Goal: Task Accomplishment & Management: Use online tool/utility

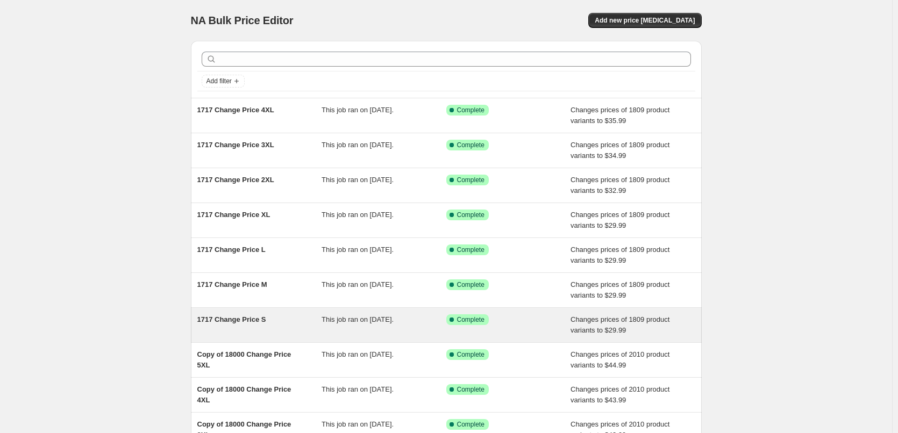
click at [248, 321] on span "1717 Change Price S" at bounding box center [231, 320] width 69 height 8
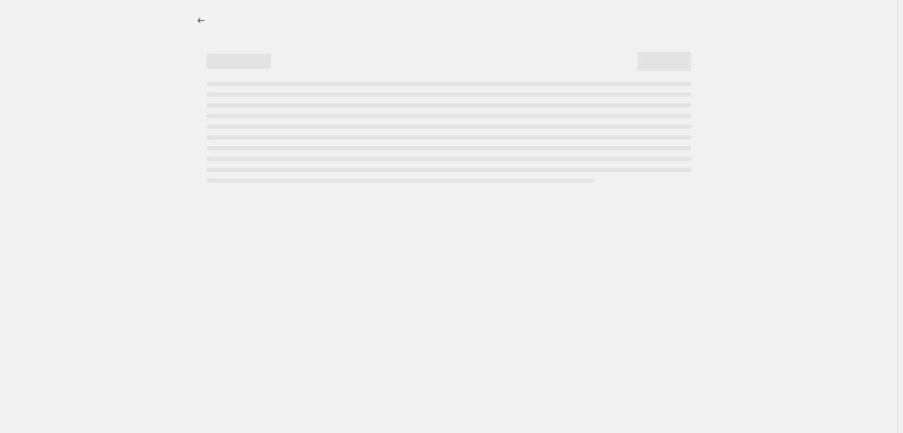
select select "to"
select select "tag"
select select "title"
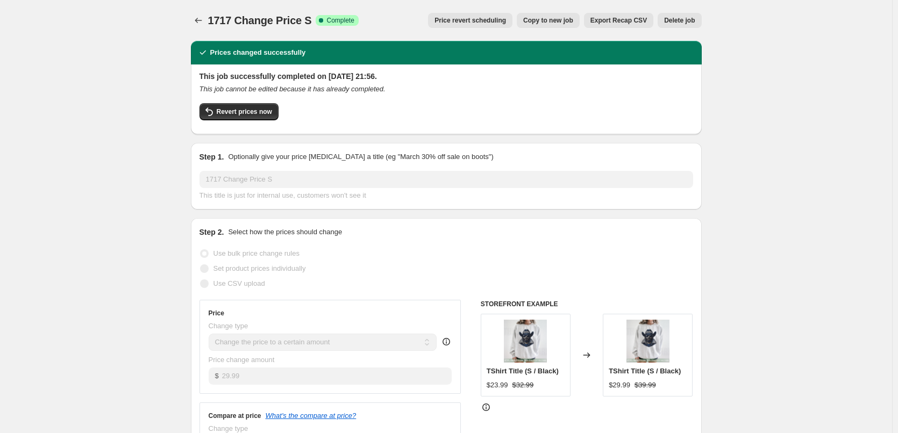
click at [573, 22] on span "Copy to new job" at bounding box center [548, 20] width 50 height 9
select select "to"
select select "tag"
select select "title"
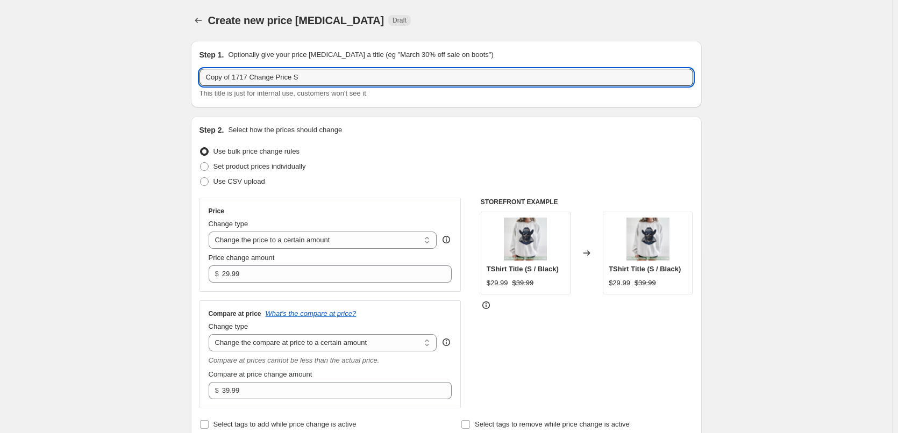
drag, startPoint x: 234, startPoint y: 76, endPoint x: 163, endPoint y: 76, distance: 71.0
type input "1717 Change Price S"
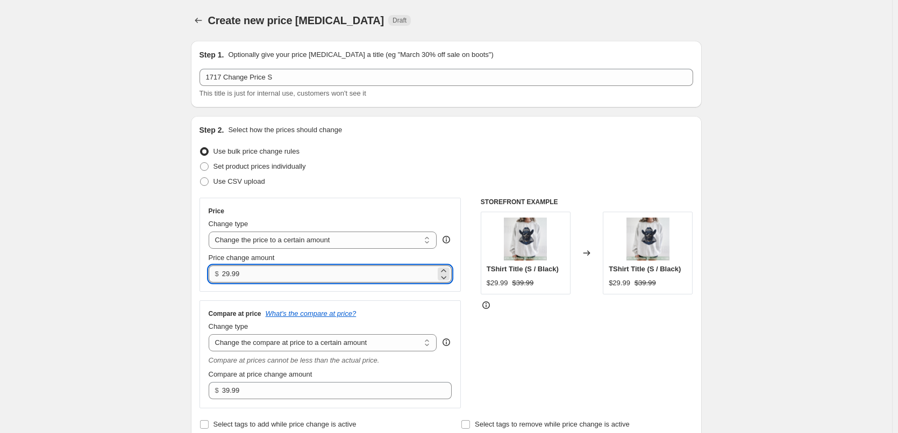
click at [232, 273] on input "29.99" at bounding box center [328, 274] width 213 height 17
type input "26.99"
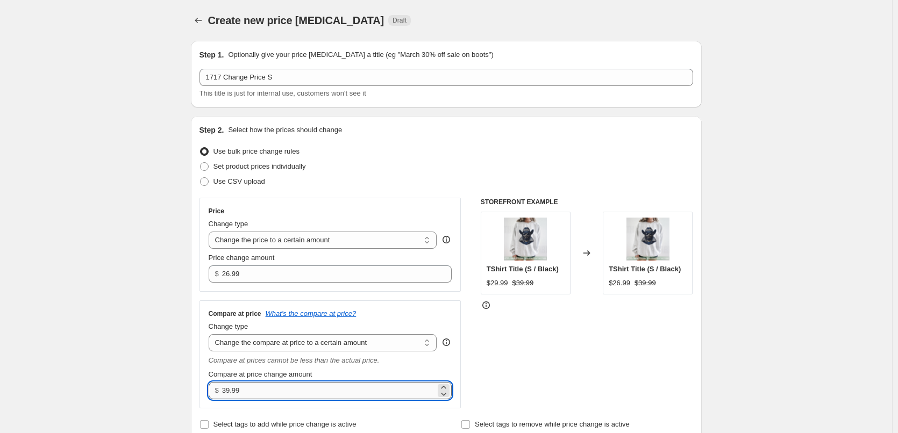
drag, startPoint x: 229, startPoint y: 394, endPoint x: 232, endPoint y: 389, distance: 5.8
click at [232, 389] on input "39.99" at bounding box center [328, 390] width 213 height 17
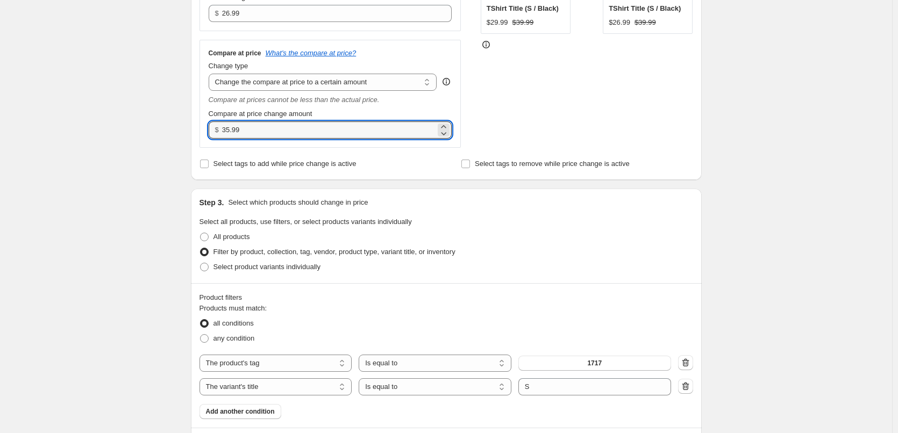
scroll to position [143, 0]
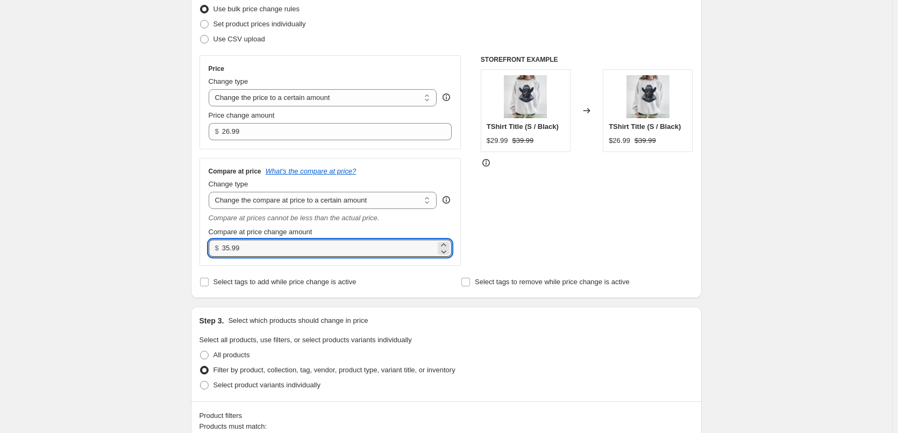
type input "35.99"
click at [693, 190] on div "STOREFRONT EXAMPLE TShirt Title (S / Black) $29.99 $39.99 Changed to TShirt Tit…" at bounding box center [587, 160] width 212 height 211
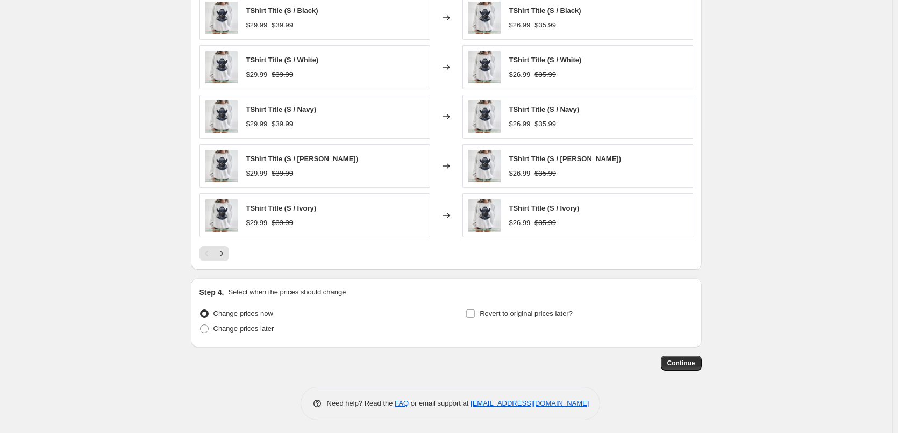
scroll to position [734, 0]
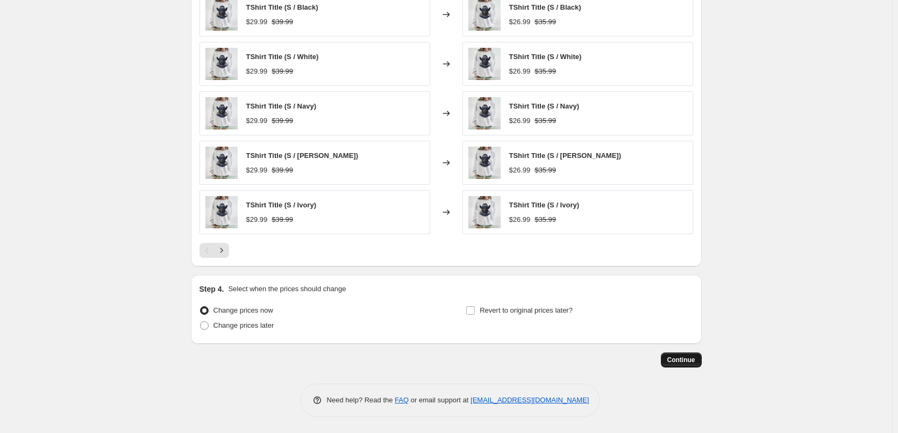
click at [686, 363] on span "Continue" at bounding box center [681, 360] width 28 height 9
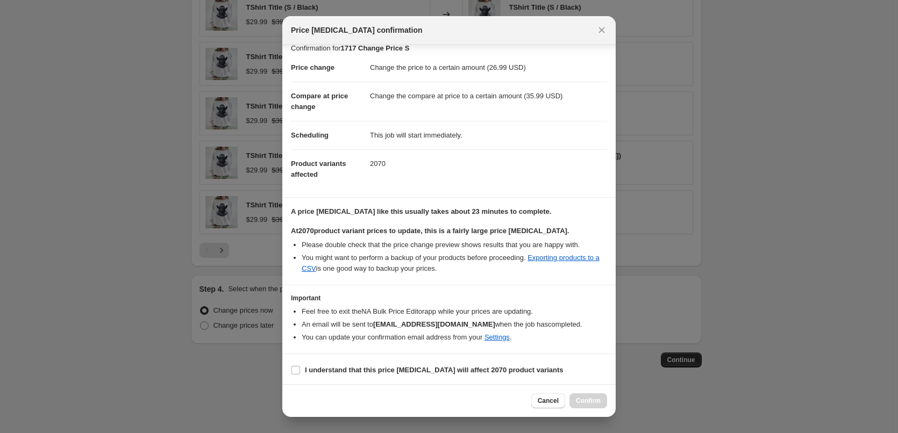
scroll to position [12, 0]
drag, startPoint x: 419, startPoint y: 367, endPoint x: 438, endPoint y: 375, distance: 20.5
click at [419, 367] on b "I understand that this price [MEDICAL_DATA] will affect 2070 product variants" at bounding box center [434, 368] width 259 height 8
click at [300, 367] on input "I understand that this price [MEDICAL_DATA] will affect 2070 product variants" at bounding box center [295, 368] width 9 height 9
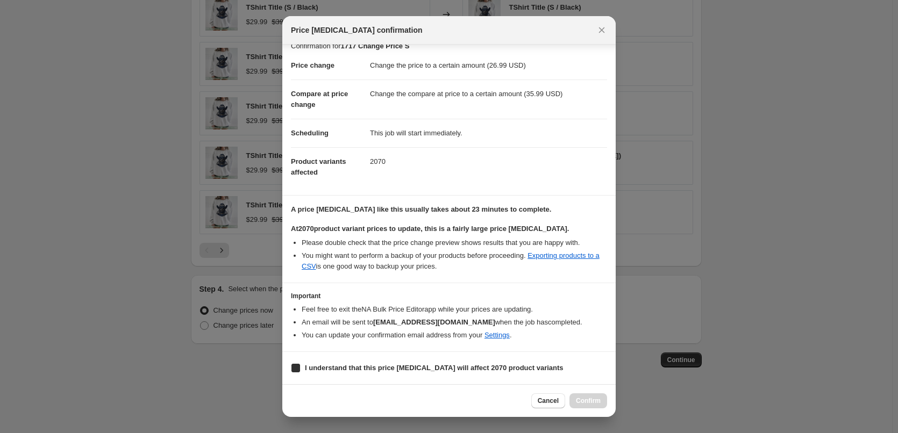
checkbox input "true"
drag, startPoint x: 585, startPoint y: 400, endPoint x: 667, endPoint y: 352, distance: 95.7
click at [592, 402] on span "Confirm" at bounding box center [588, 401] width 25 height 9
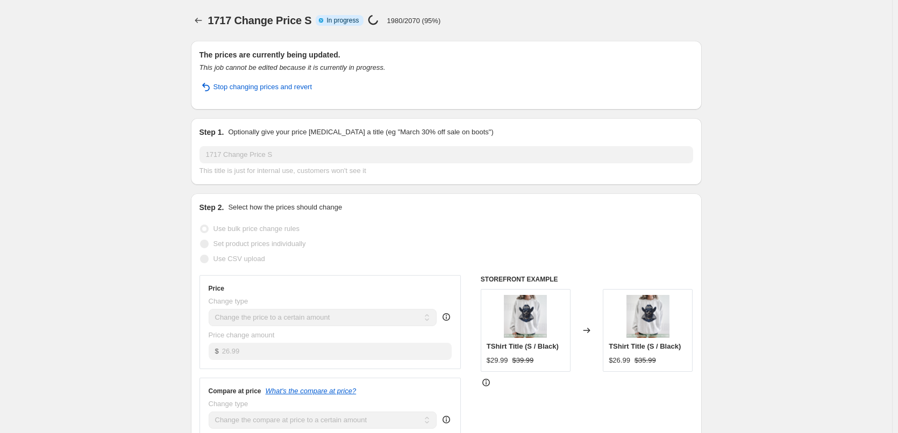
select select "to"
select select "tag"
select select "title"
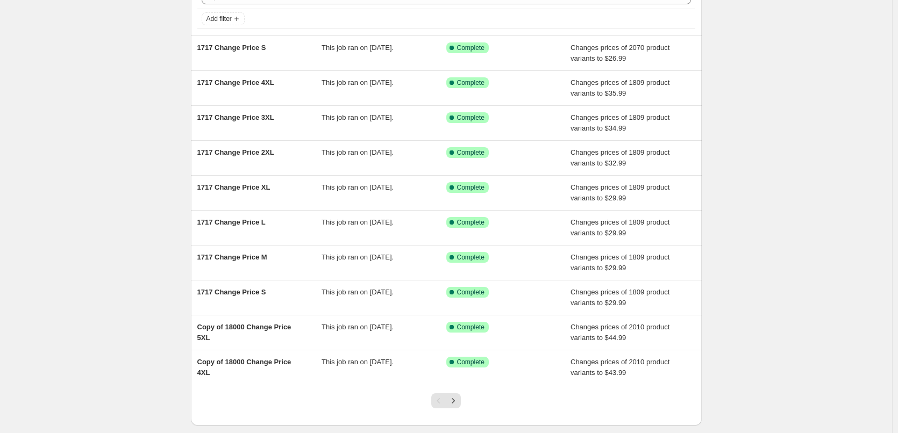
scroll to position [120, 0]
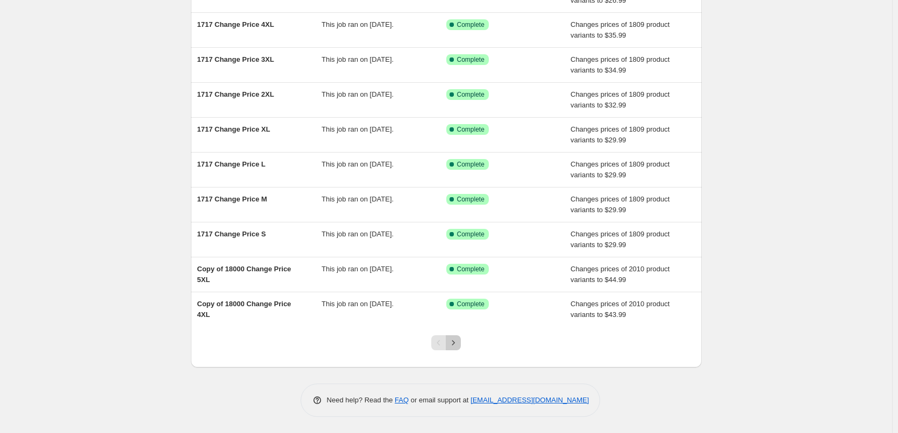
click at [454, 342] on icon "Next" at bounding box center [453, 343] width 11 height 11
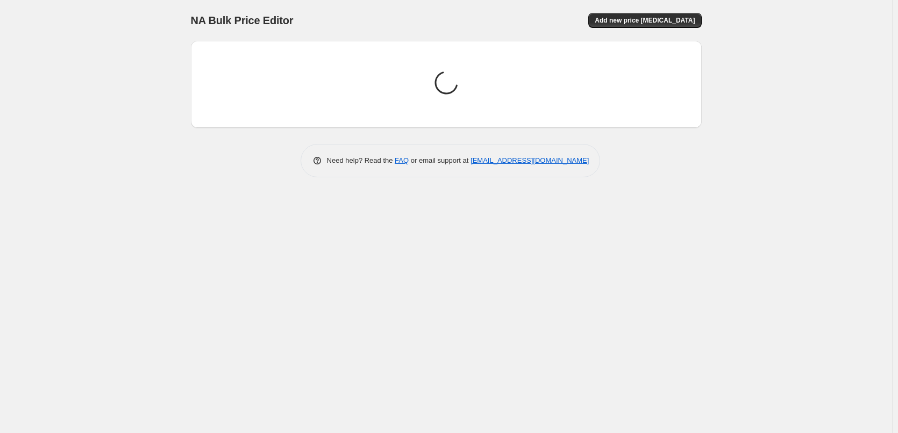
scroll to position [0, 0]
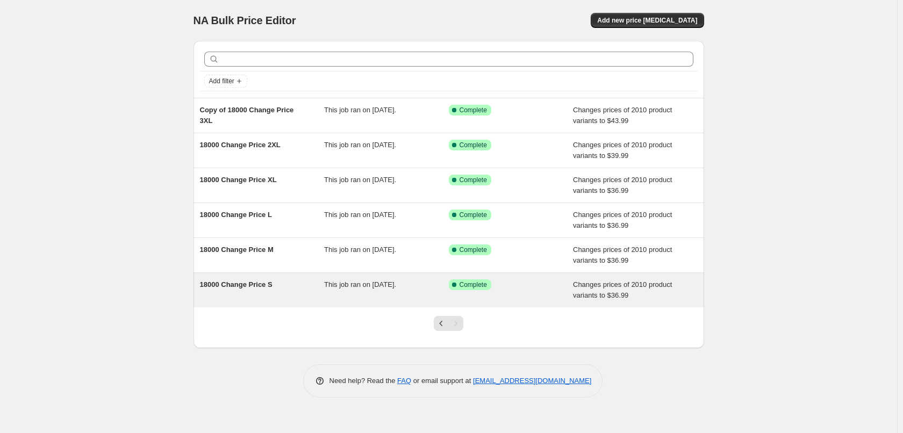
click at [234, 284] on span "18000 Change Price S" at bounding box center [236, 285] width 73 height 8
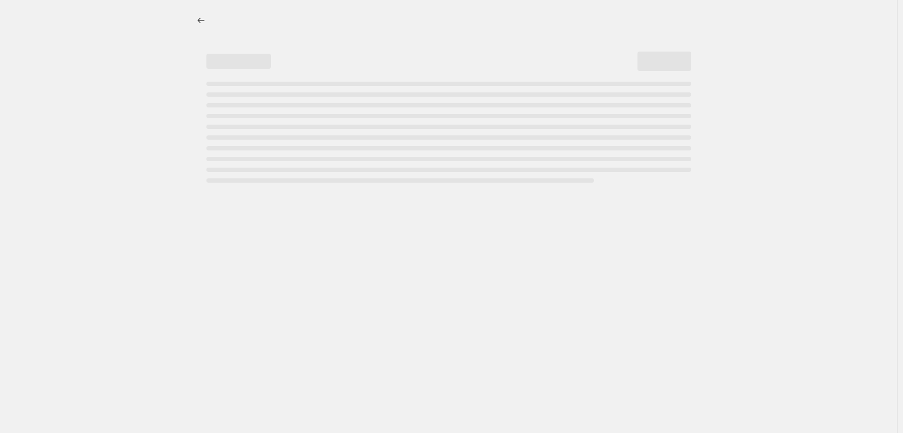
select select "to"
select select "tag"
select select "title"
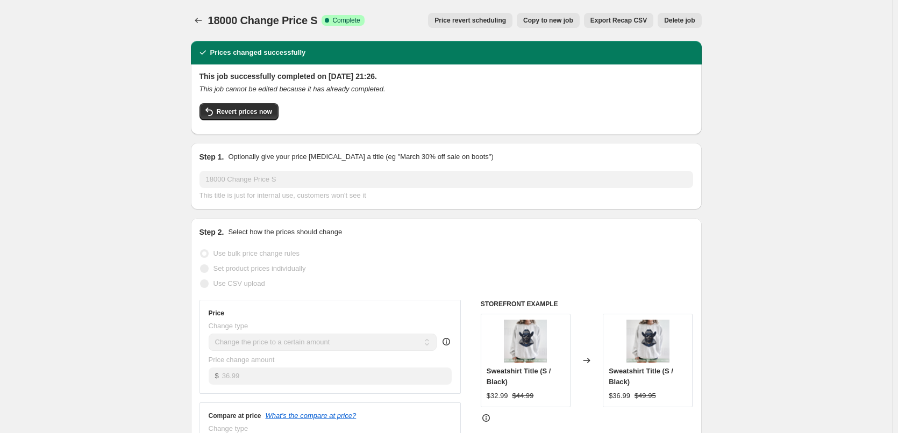
click at [554, 18] on span "Copy to new job" at bounding box center [548, 20] width 50 height 9
select select "to"
select select "tag"
select select "title"
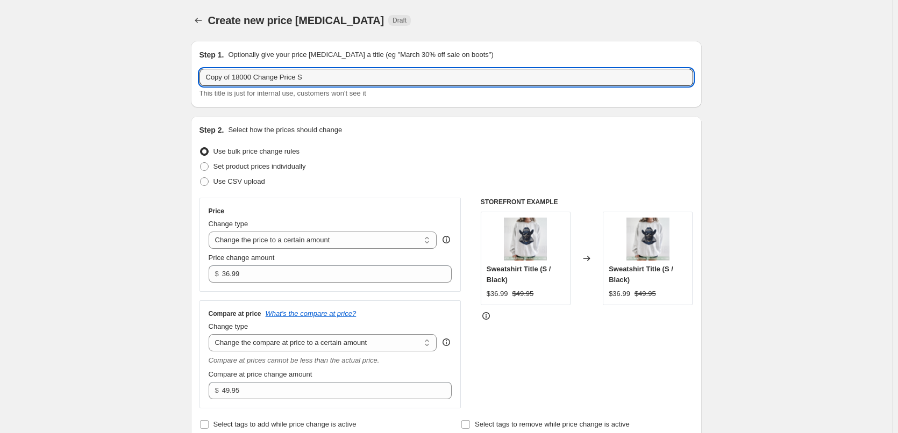
drag, startPoint x: 235, startPoint y: 79, endPoint x: 152, endPoint y: 68, distance: 83.5
click at [289, 79] on input "18000 Change Price S" at bounding box center [447, 77] width 494 height 17
type input "18000 Change Price S"
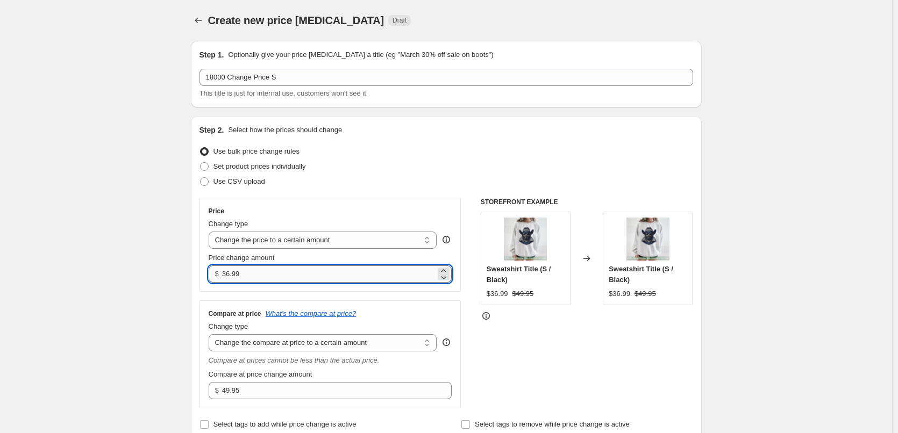
click at [232, 274] on input "36.99" at bounding box center [328, 274] width 213 height 17
type input "33.99"
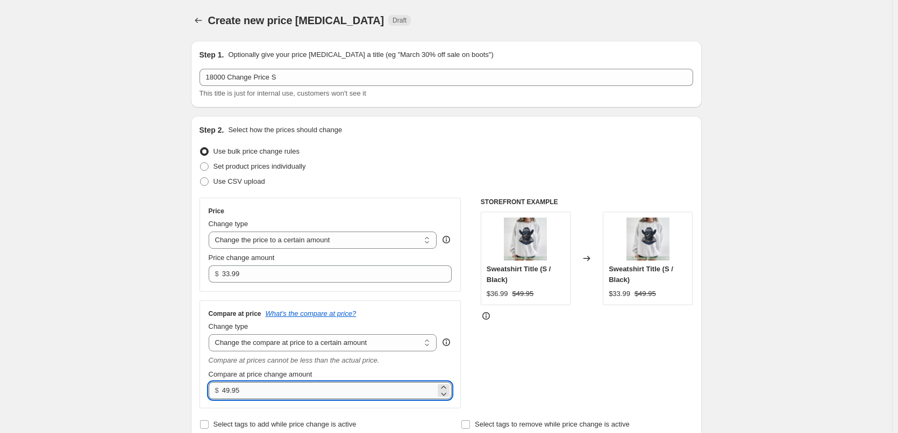
click at [231, 389] on input "49.95" at bounding box center [328, 390] width 213 height 17
type input "45.95"
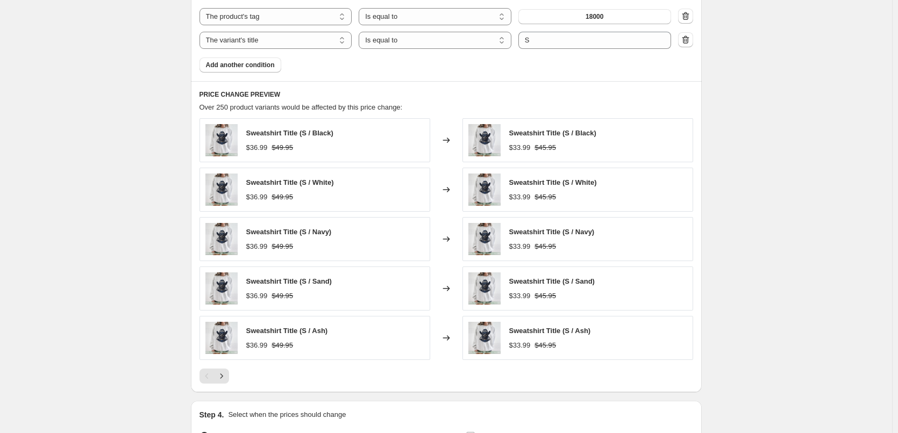
scroll to position [734, 0]
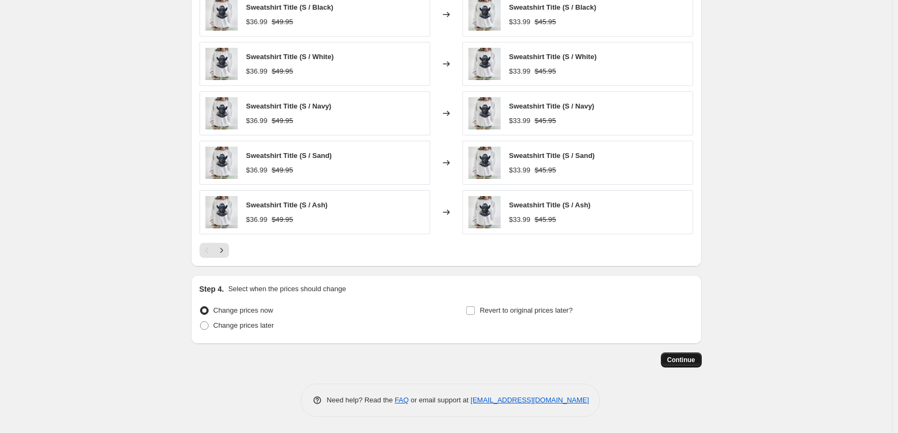
click at [700, 364] on button "Continue" at bounding box center [681, 360] width 41 height 15
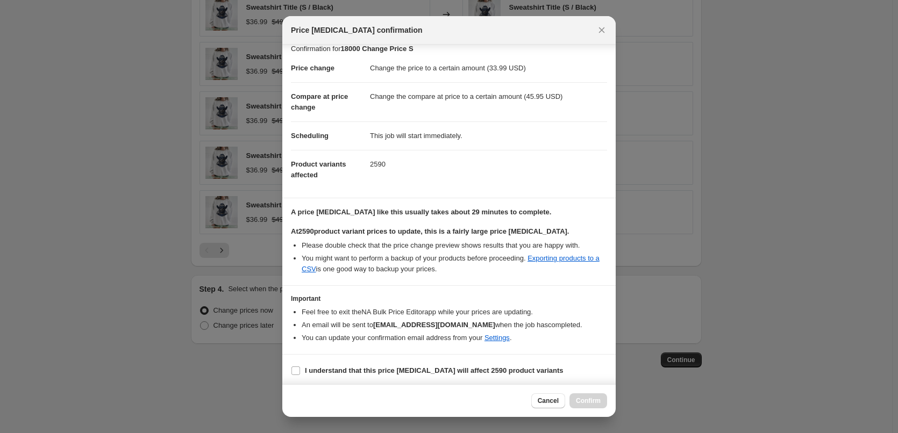
scroll to position [12, 0]
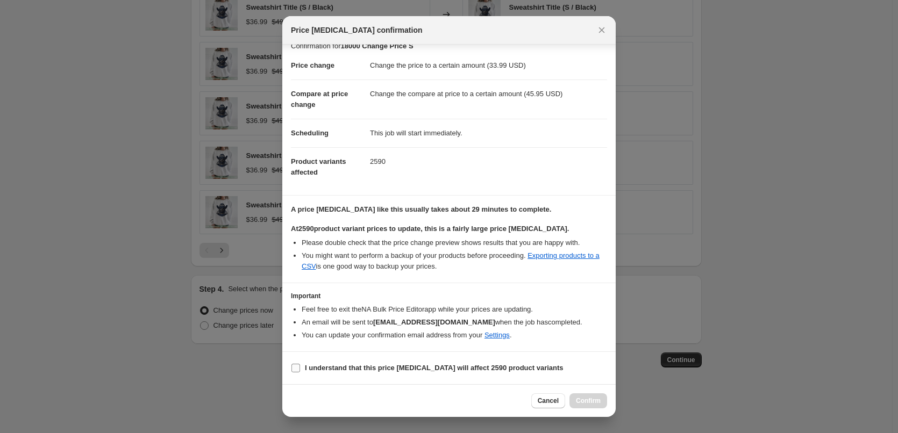
click at [435, 367] on b "I understand that this price change job will affect 2590 product variants" at bounding box center [434, 368] width 259 height 8
click at [300, 367] on input "I understand that this price change job will affect 2590 product variants" at bounding box center [295, 368] width 9 height 9
checkbox input "true"
click at [579, 401] on span "Confirm" at bounding box center [588, 401] width 25 height 9
